Goal: Navigation & Orientation: Find specific page/section

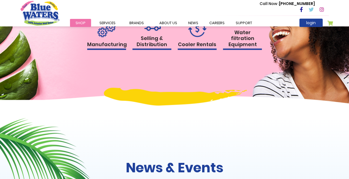
scroll to position [555, 0]
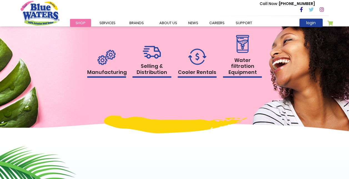
click at [196, 65] on img at bounding box center [197, 57] width 18 height 16
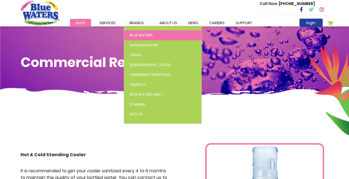
click at [139, 34] on span "Blue Waters" at bounding box center [141, 34] width 23 height 5
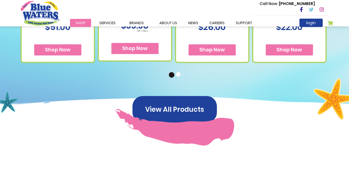
scroll to position [444, 0]
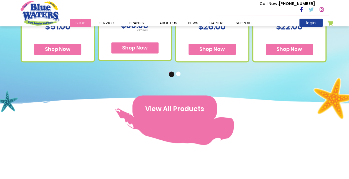
click at [191, 109] on button "View All Products" at bounding box center [174, 108] width 84 height 27
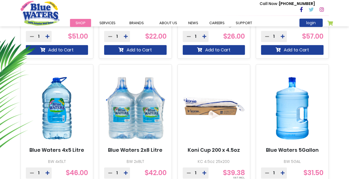
scroll to position [333, 0]
